Goal: Navigation & Orientation: Find specific page/section

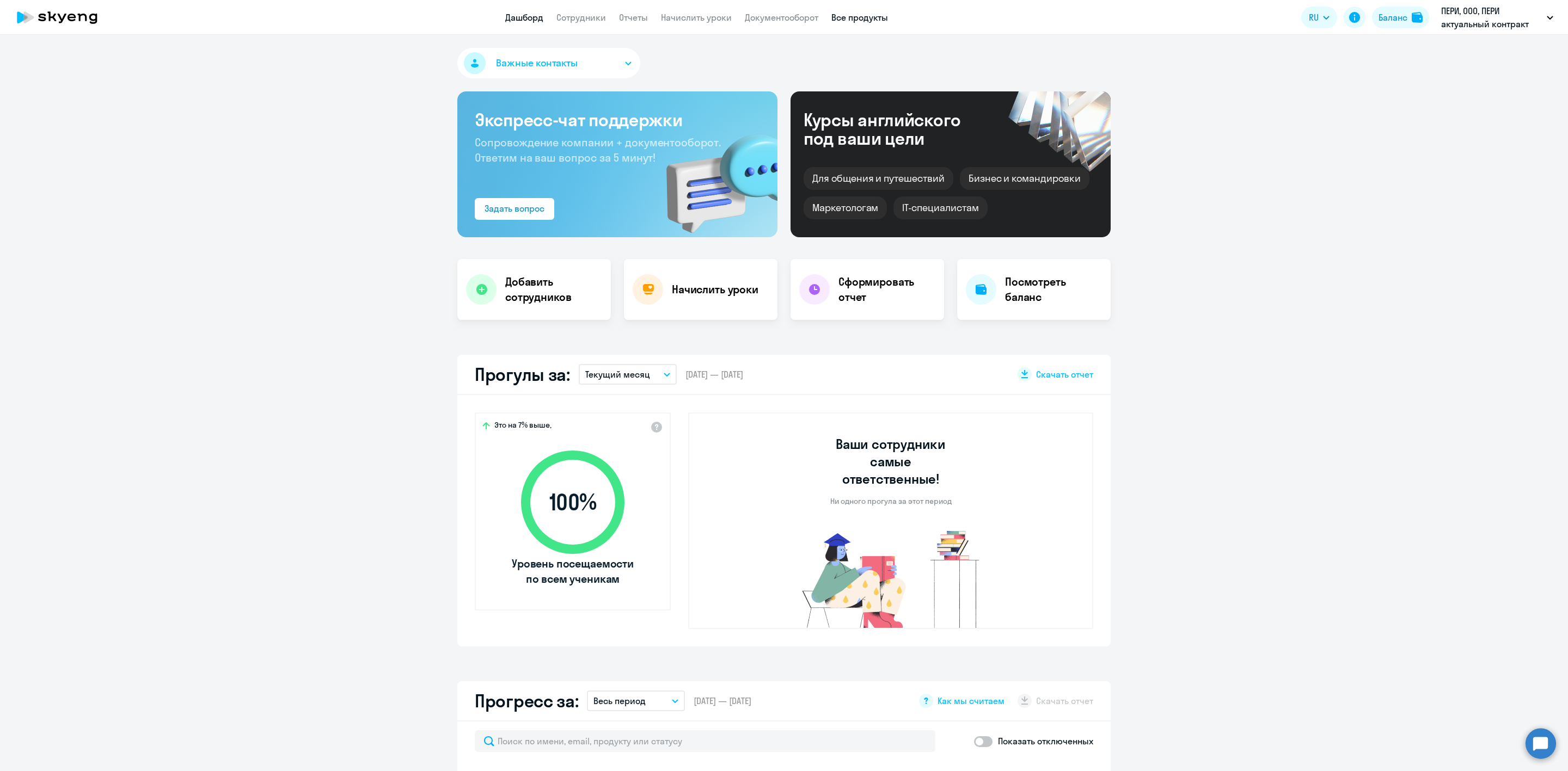
click at [864, 16] on link "Все продукты" at bounding box center [859, 17] width 57 height 11
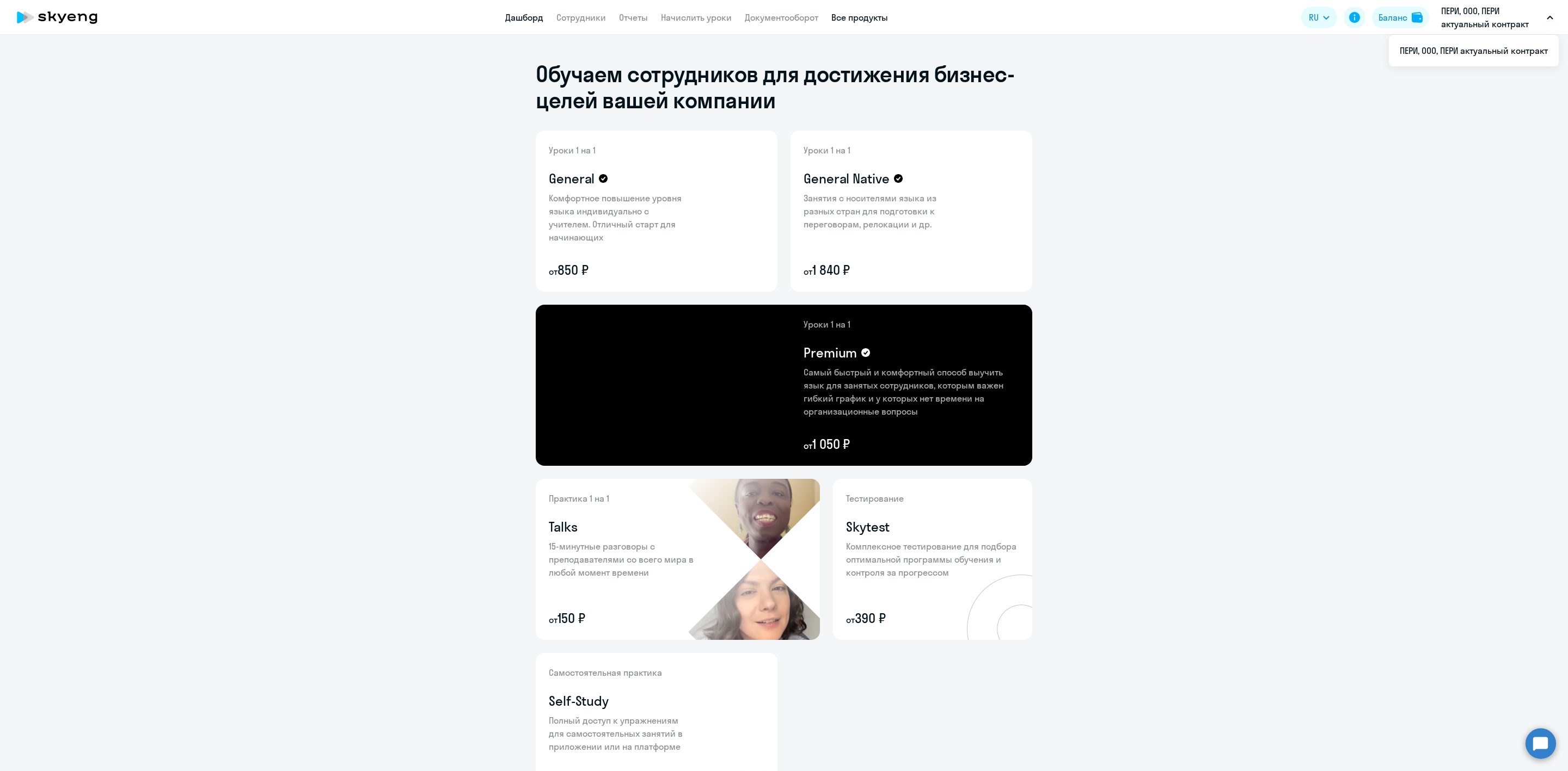
click at [517, 15] on link "Дашборд" at bounding box center [524, 17] width 38 height 11
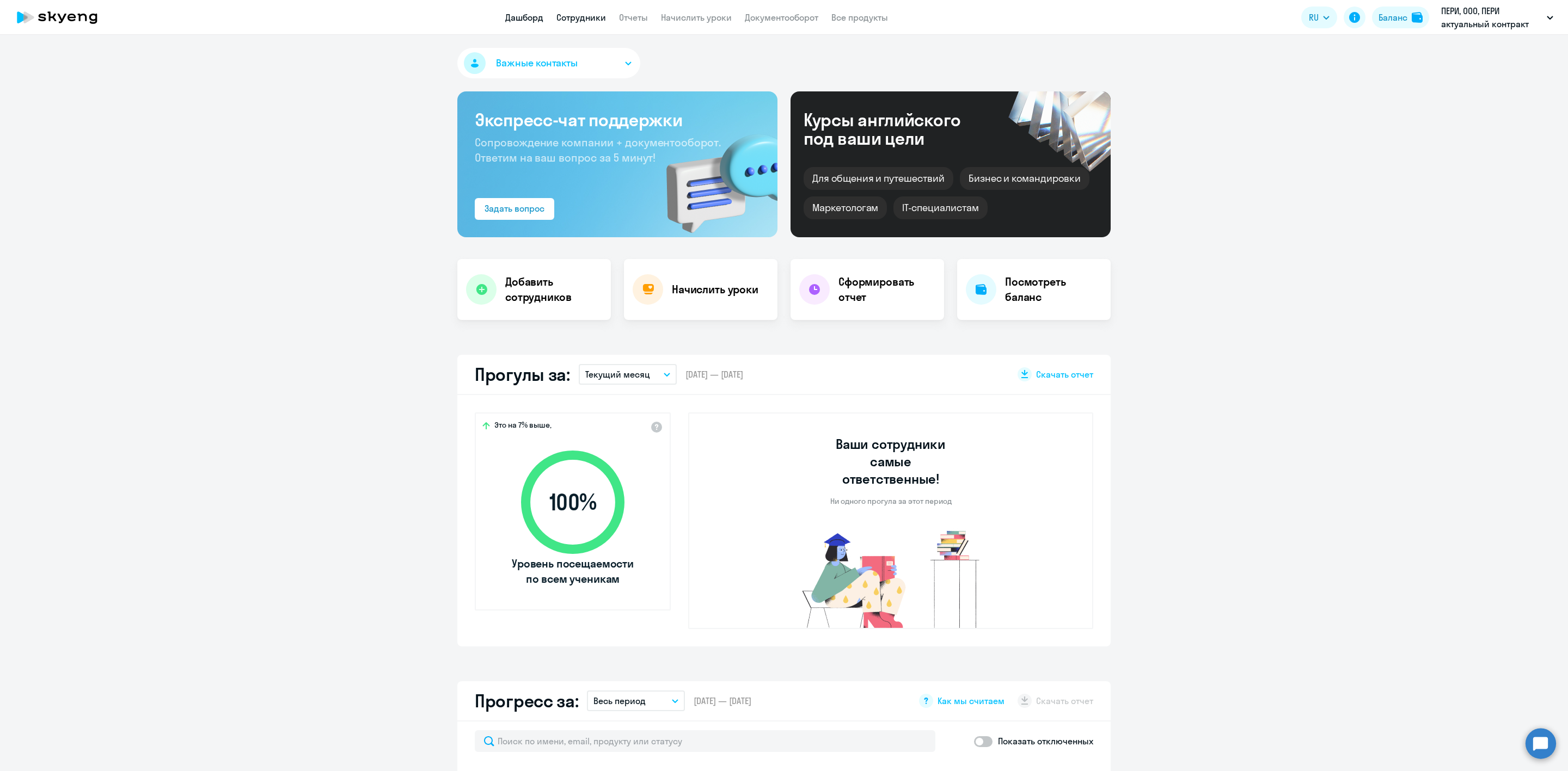
click at [588, 17] on link "Сотрудники" at bounding box center [581, 17] width 50 height 11
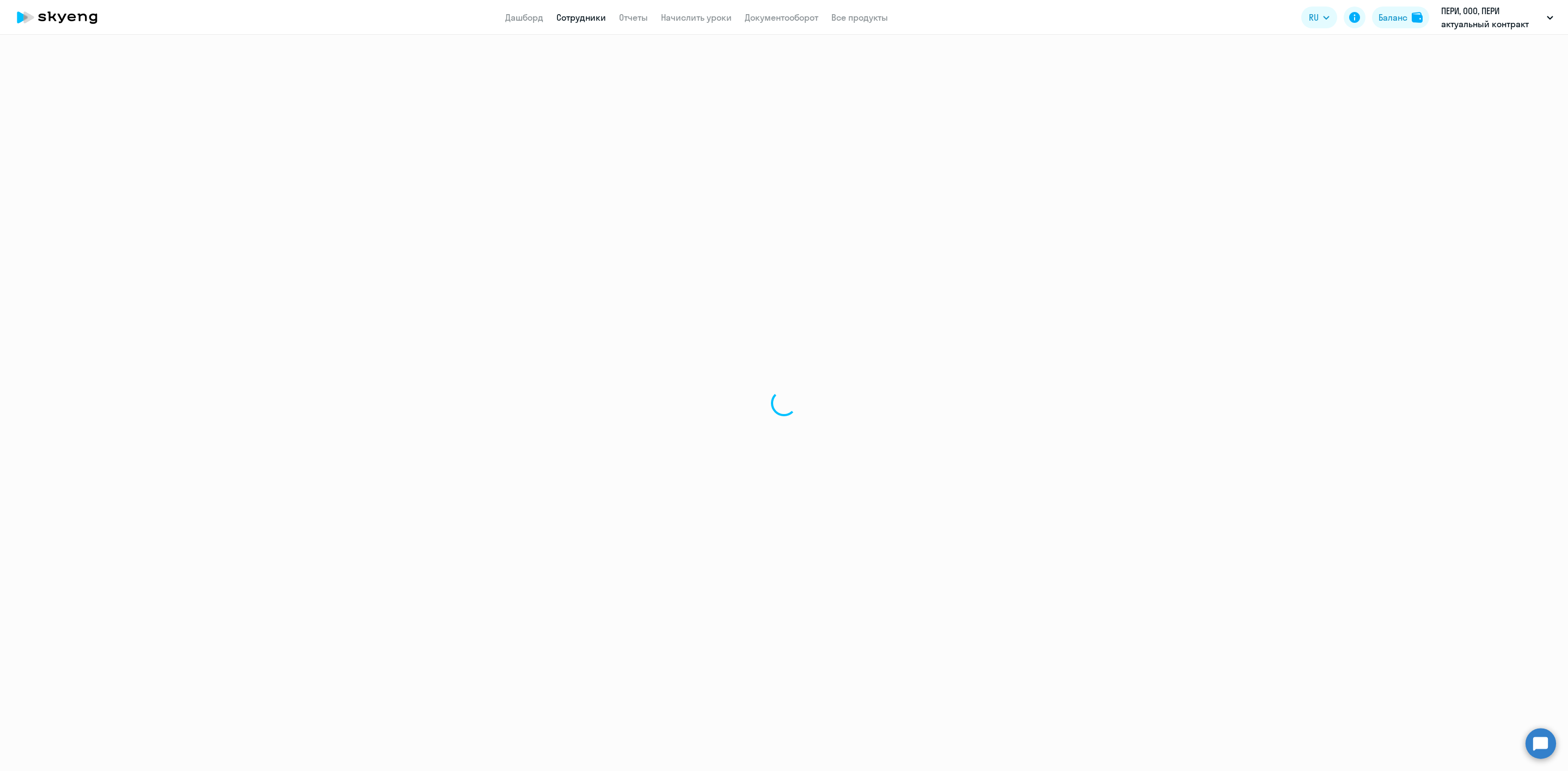
select select "30"
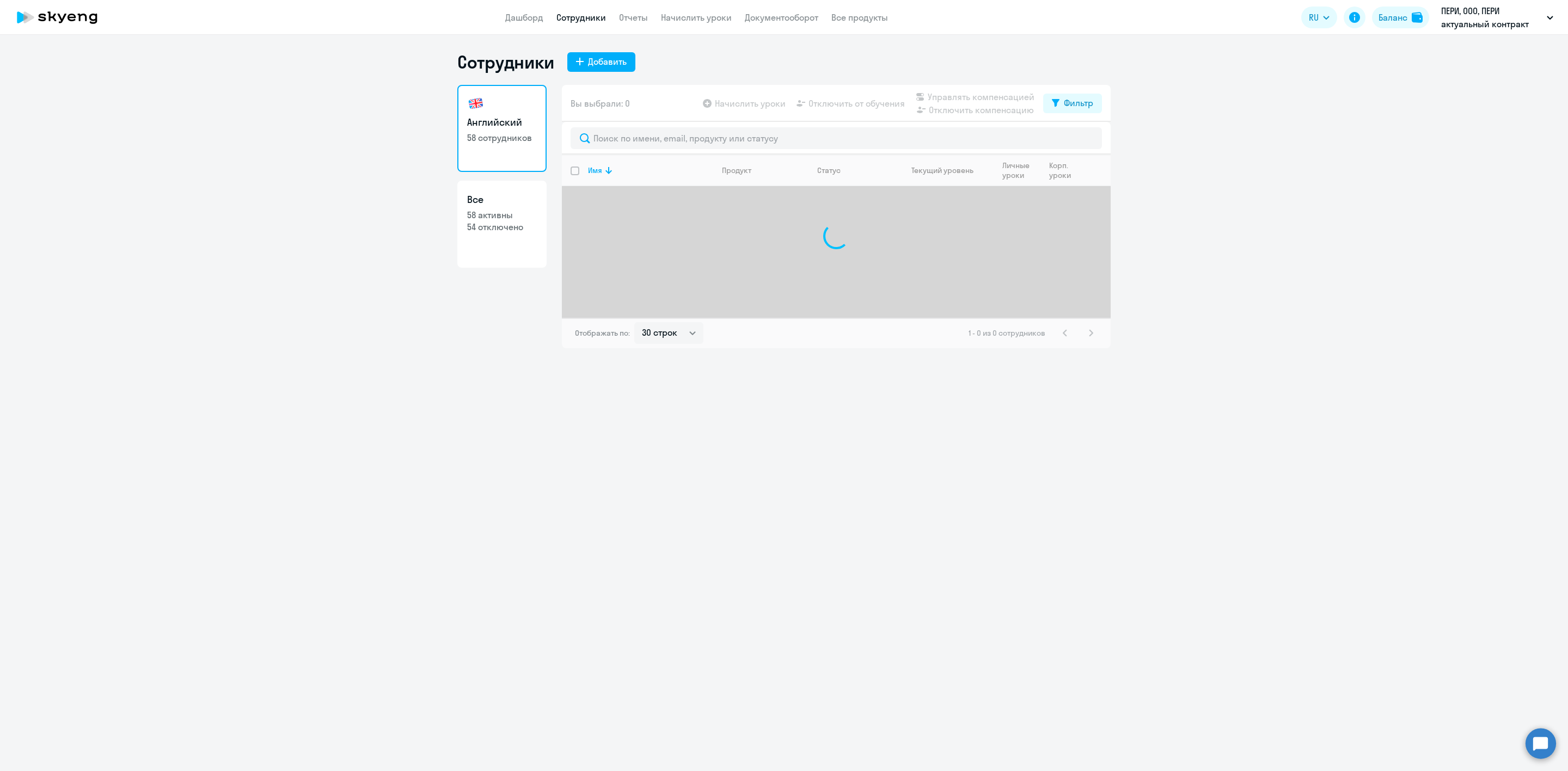
click at [570, 17] on link "Сотрудники" at bounding box center [581, 17] width 50 height 11
click at [521, 13] on link "Дашборд" at bounding box center [524, 17] width 38 height 11
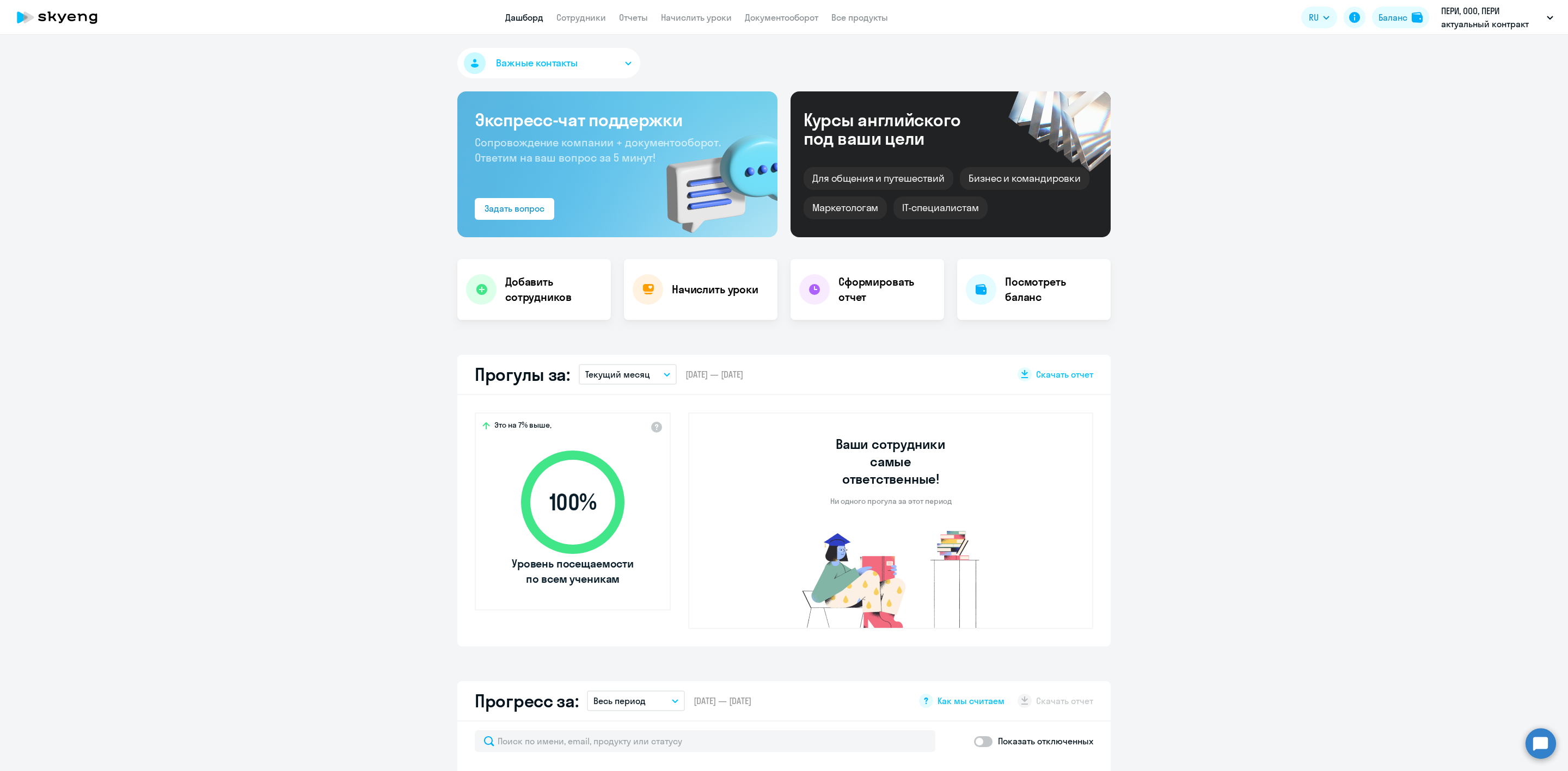
click at [905, 136] on div "Курсы английского под ваши цели" at bounding box center [897, 128] width 186 height 37
click at [908, 187] on div "Для общения и путешествий" at bounding box center [878, 178] width 149 height 23
click at [910, 211] on div "IT-специалистам" at bounding box center [941, 208] width 94 height 23
click at [809, 206] on div "Маркетологам" at bounding box center [845, 208] width 83 height 23
click at [576, 18] on link "Сотрудники" at bounding box center [581, 17] width 50 height 11
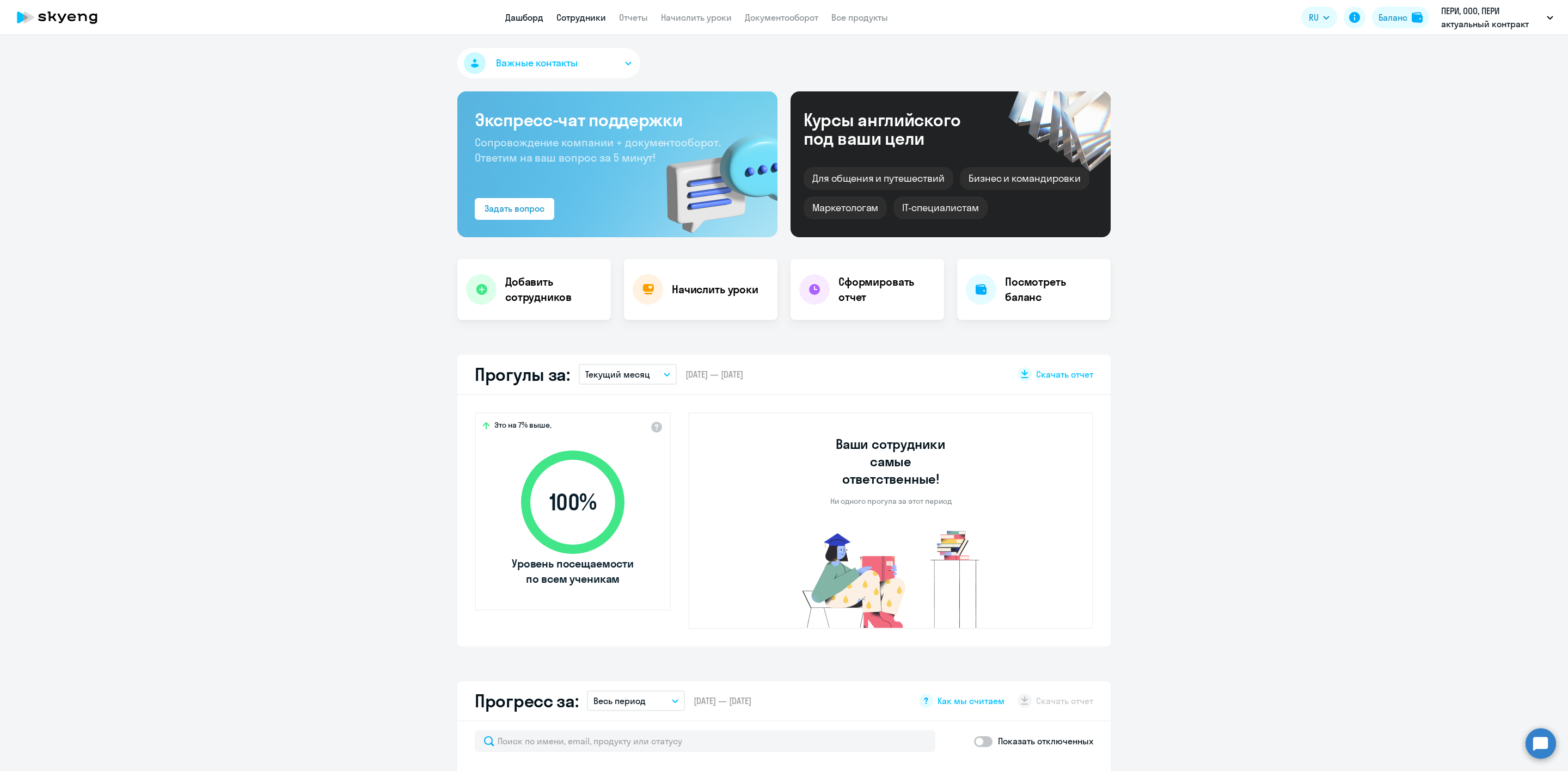
select select "30"
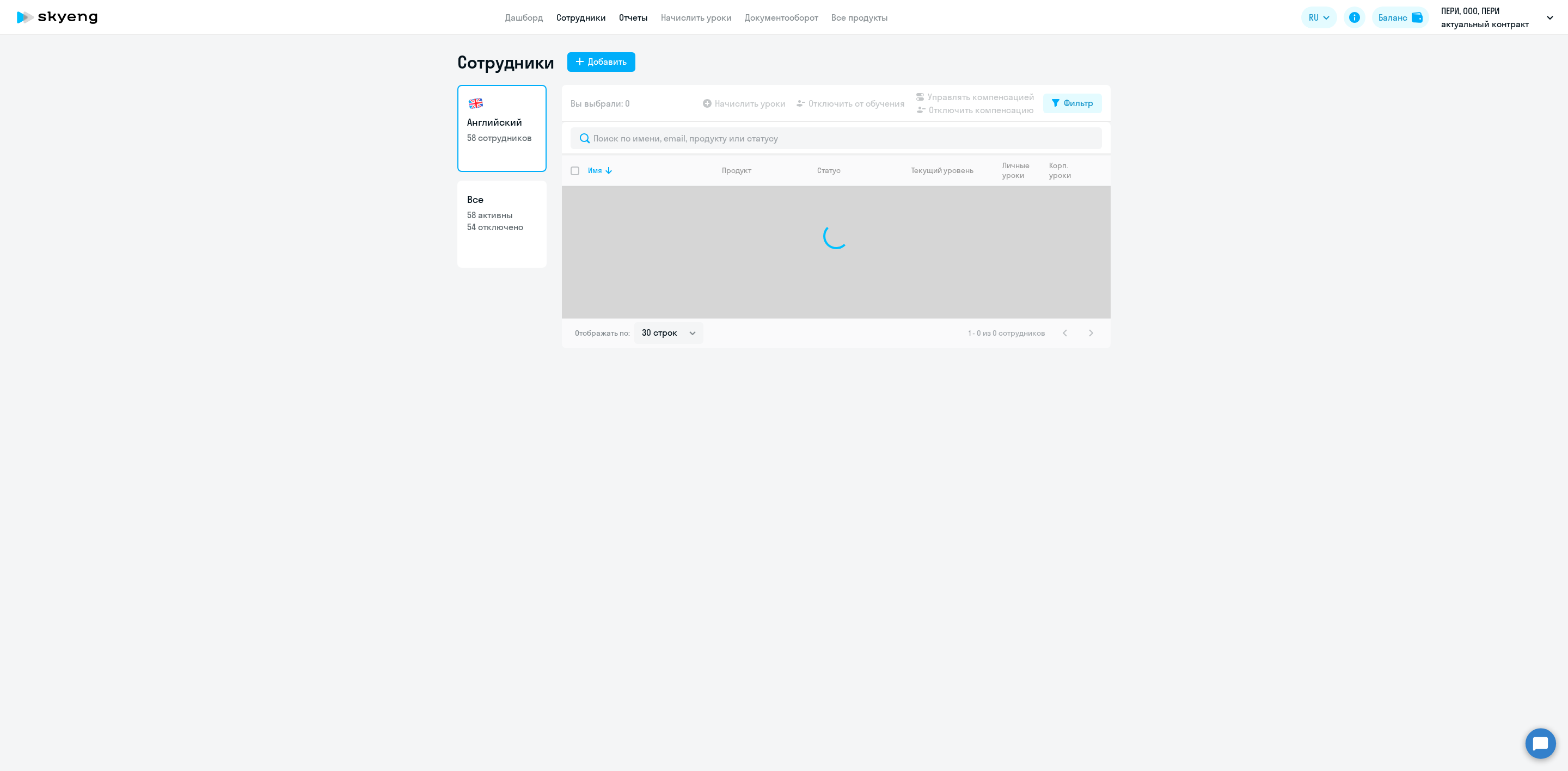
click at [624, 16] on link "Отчеты" at bounding box center [633, 17] width 29 height 11
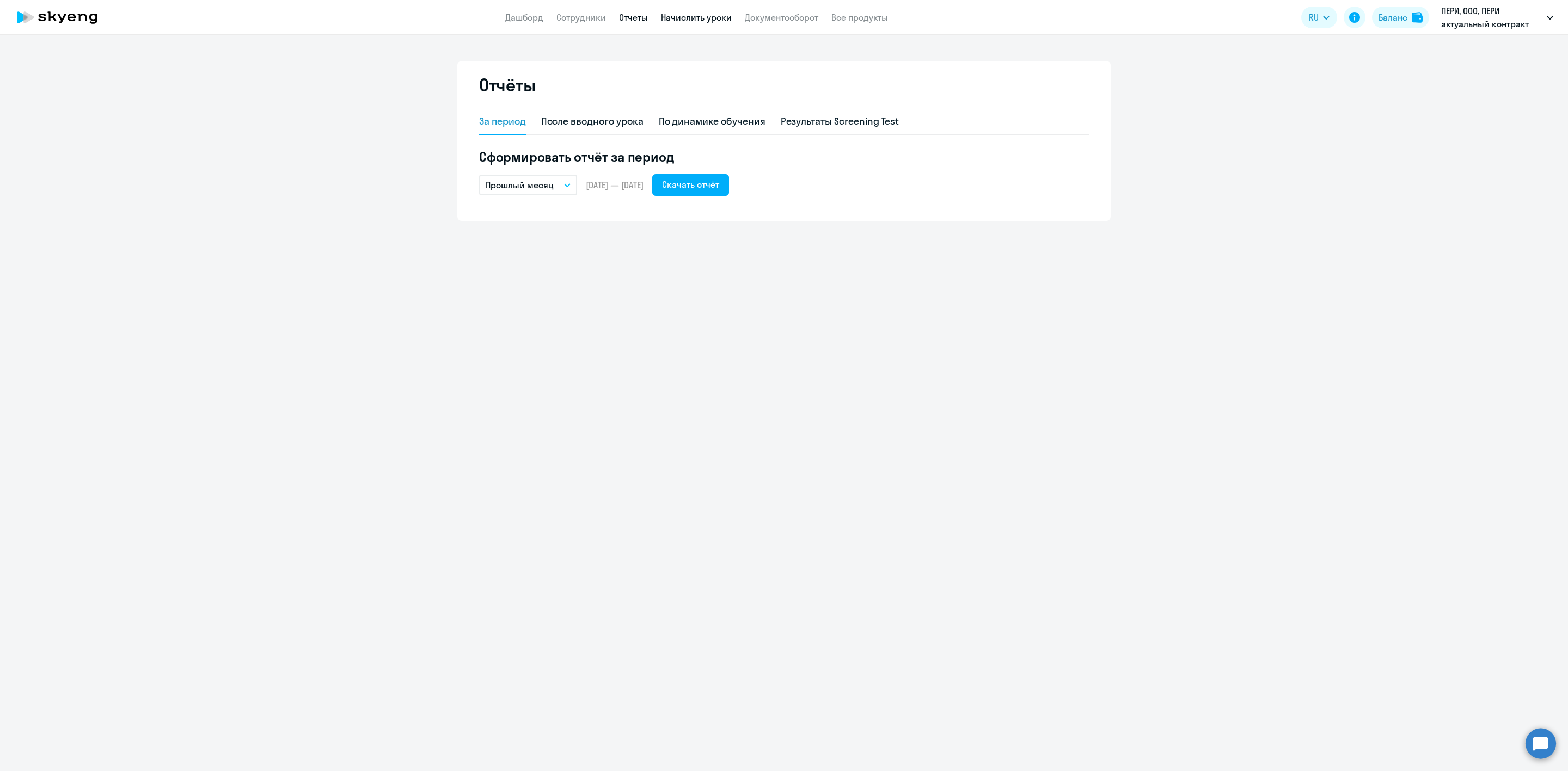
click at [686, 18] on link "Начислить уроки" at bounding box center [696, 17] width 71 height 11
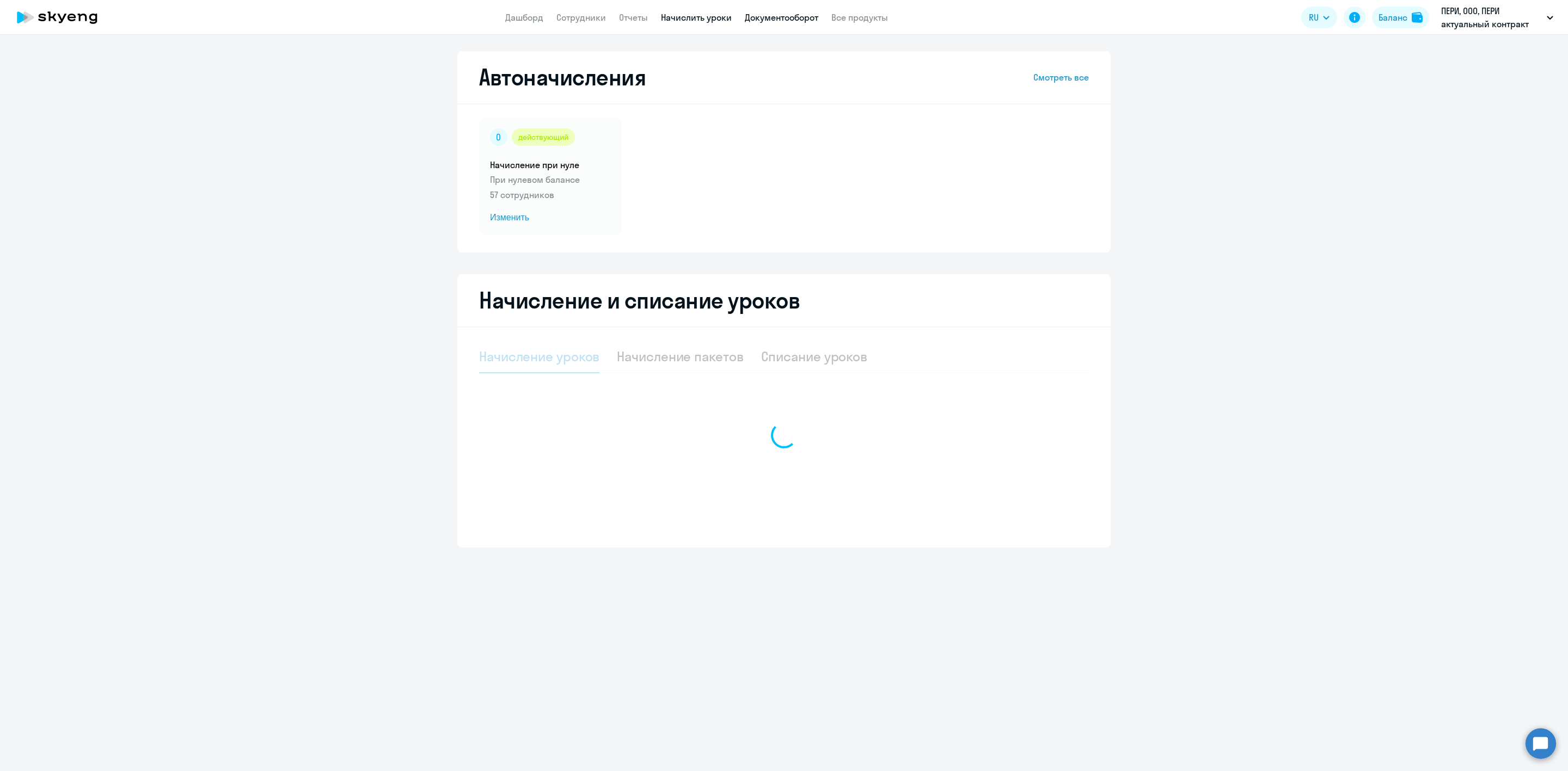
click at [769, 19] on link "Документооборот" at bounding box center [781, 17] width 74 height 11
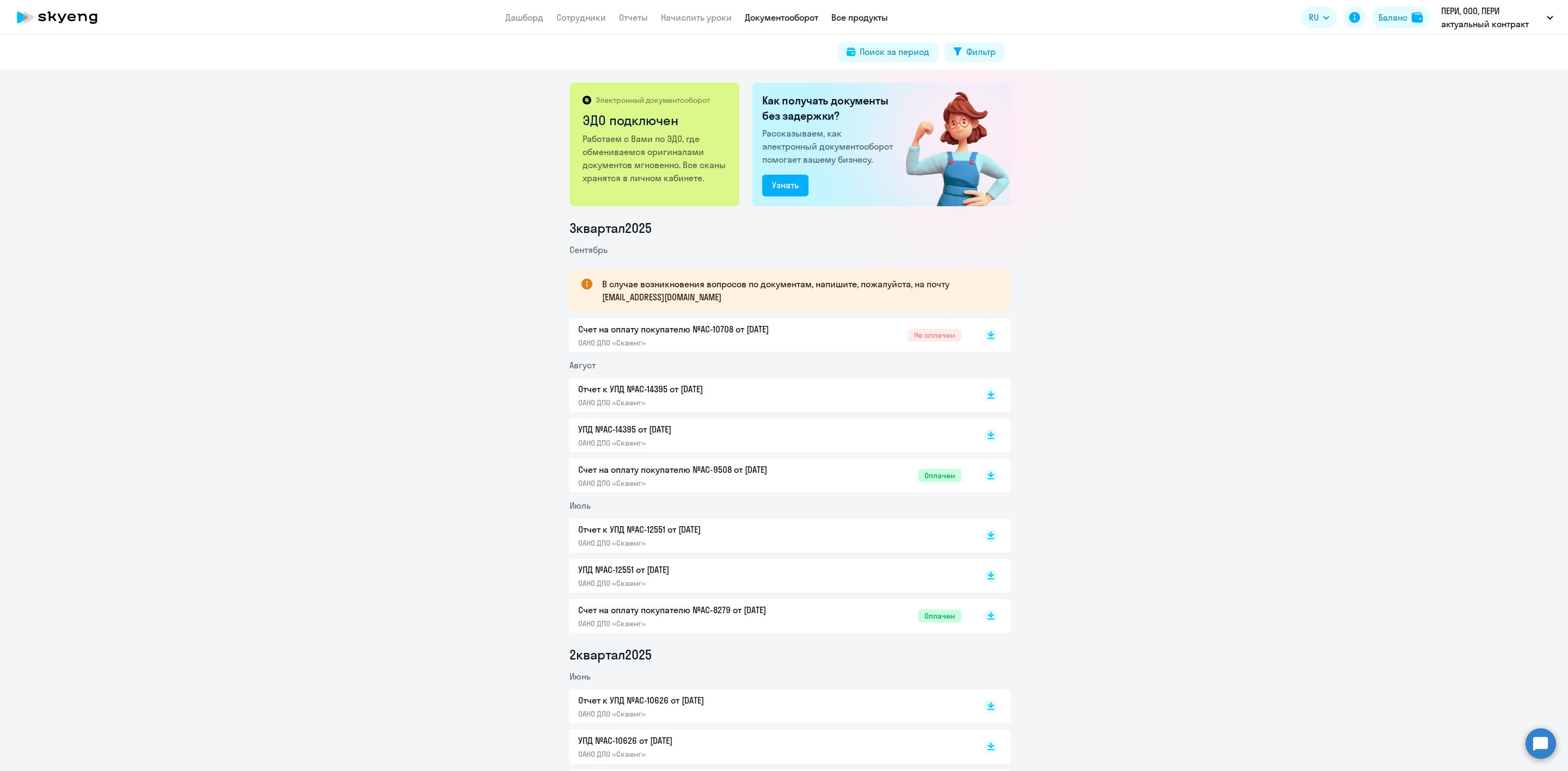
click at [851, 16] on link "Все продукты" at bounding box center [859, 17] width 57 height 11
